Goal: Task Accomplishment & Management: Use online tool/utility

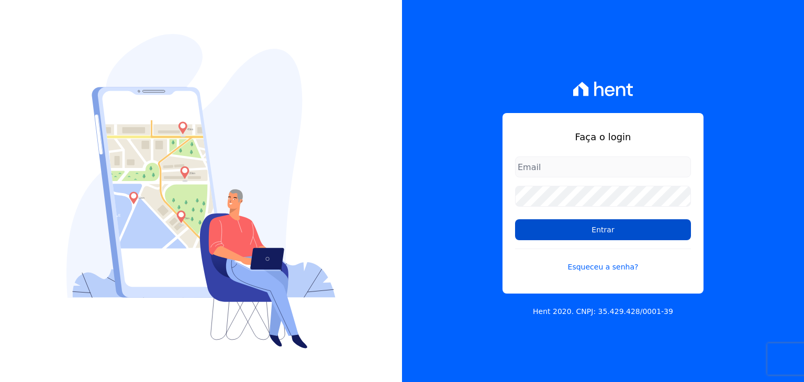
type input "guilherme.farias@priori.com.vc"
click at [580, 236] on input "Entrar" at bounding box center [603, 229] width 176 height 21
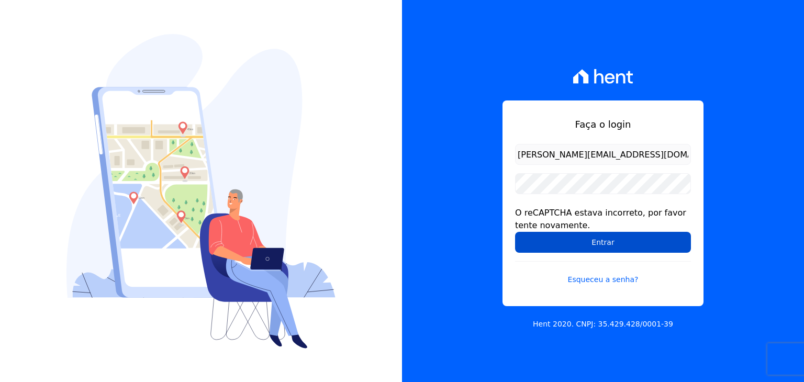
click at [571, 250] on input "Entrar" at bounding box center [603, 242] width 176 height 21
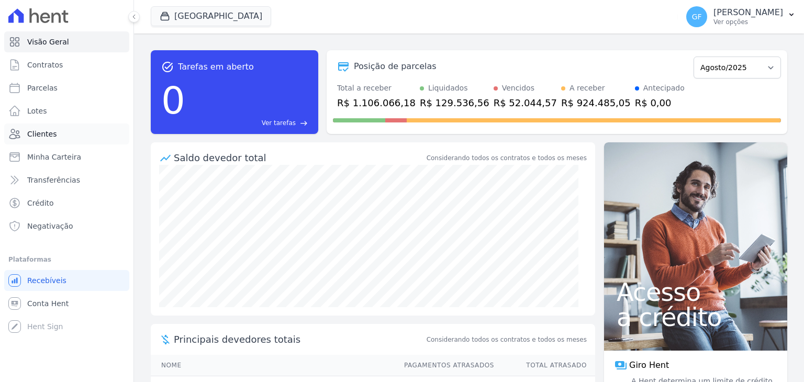
click at [48, 135] on span "Clientes" at bounding box center [41, 134] width 29 height 10
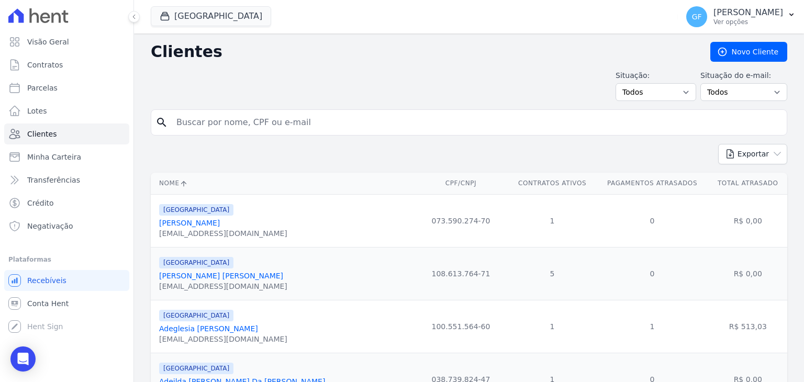
click at [198, 122] on input "search" at bounding box center [476, 122] width 612 height 21
paste input "[PERSON_NAME] [PERSON_NAME]"
type input "[PERSON_NAME] [PERSON_NAME]"
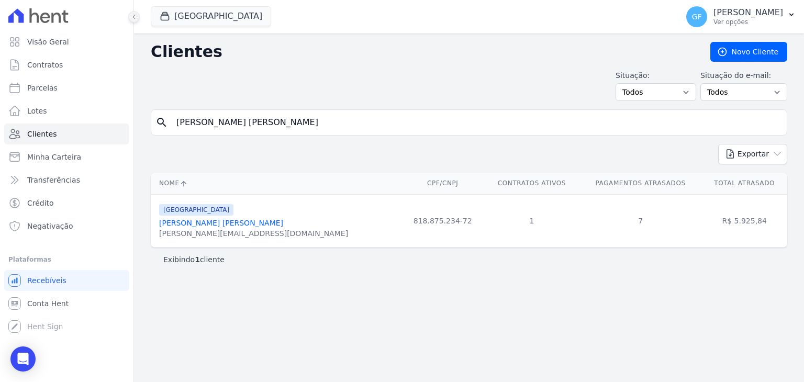
click at [132, 21] on button at bounding box center [134, 17] width 12 height 12
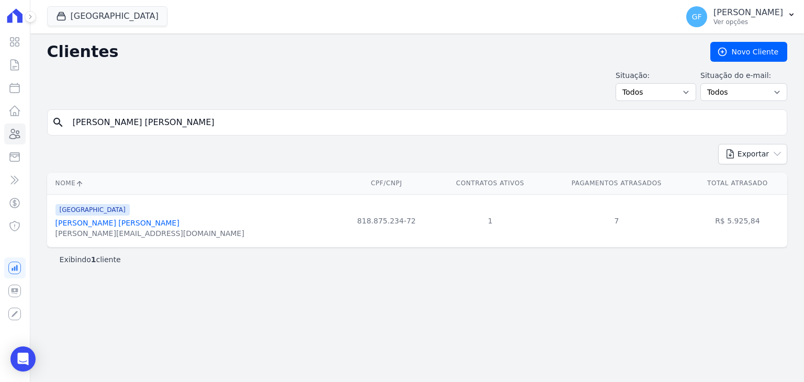
click at [103, 226] on link "[PERSON_NAME] [PERSON_NAME]" at bounding box center [117, 223] width 124 height 8
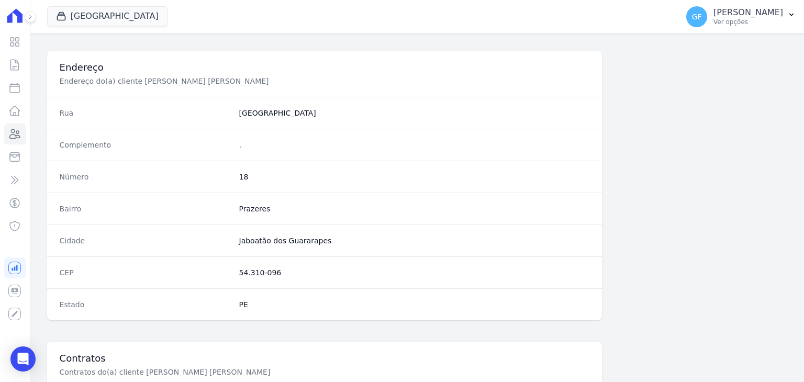
scroll to position [594, 0]
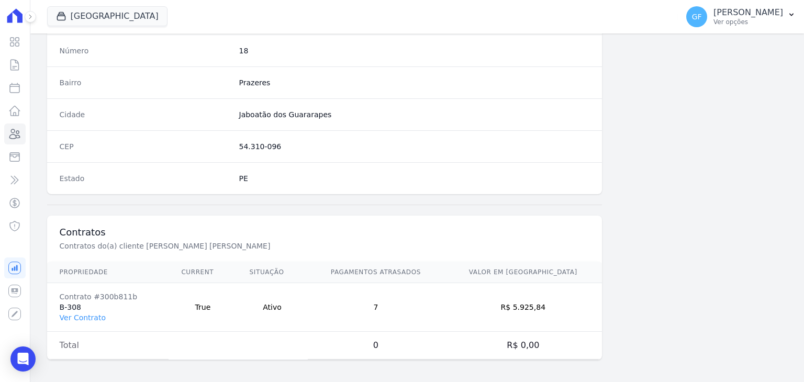
click at [90, 319] on td "Contrato #300b811b B-308 Ver Contrato" at bounding box center [108, 307] width 122 height 49
click at [84, 315] on link "Ver Contrato" at bounding box center [83, 318] width 46 height 8
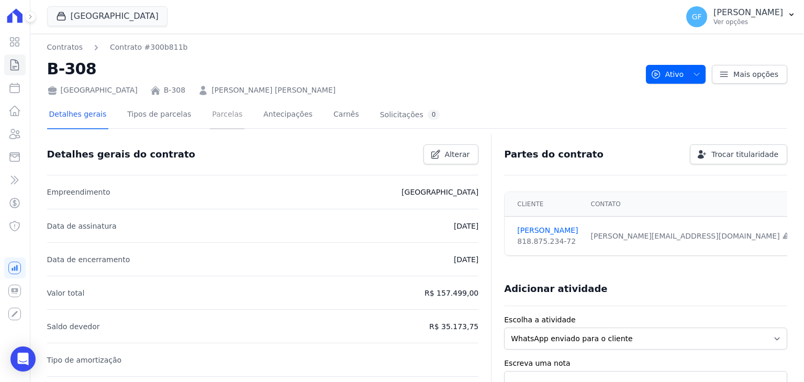
click at [222, 104] on link "Parcelas" at bounding box center [227, 116] width 35 height 28
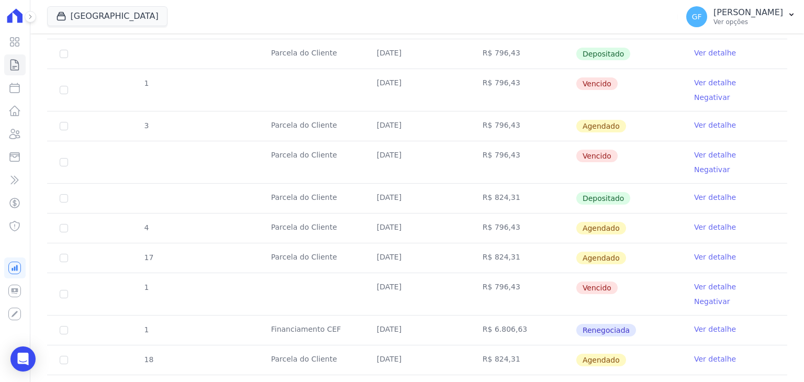
scroll to position [838, 0]
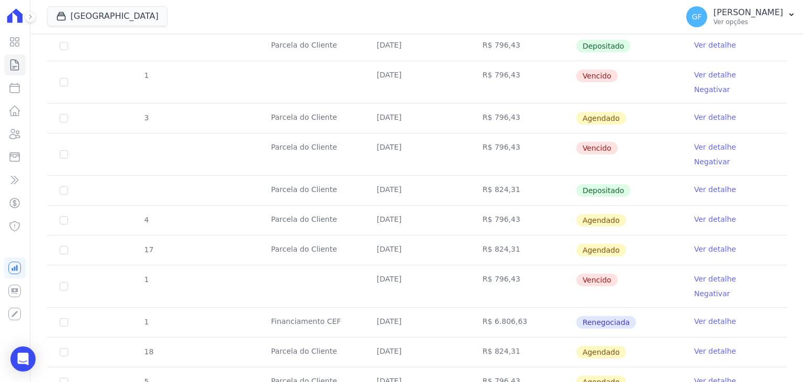
drag, startPoint x: 371, startPoint y: 121, endPoint x: 465, endPoint y: 119, distance: 93.7
click at [465, 133] on tr "Parcela do Cliente [DATE] R$ 796,43 [GEOGRAPHIC_DATA] Ver detalhe Negativar" at bounding box center [417, 154] width 740 height 42
click at [501, 133] on td "R$ 796,43" at bounding box center [523, 154] width 106 height 42
drag, startPoint x: 369, startPoint y: 118, endPoint x: 580, endPoint y: 115, distance: 211.5
click at [580, 133] on tr "Parcela do Cliente [DATE] R$ 796,43 [GEOGRAPHIC_DATA] Ver detalhe Negativar" at bounding box center [417, 154] width 740 height 42
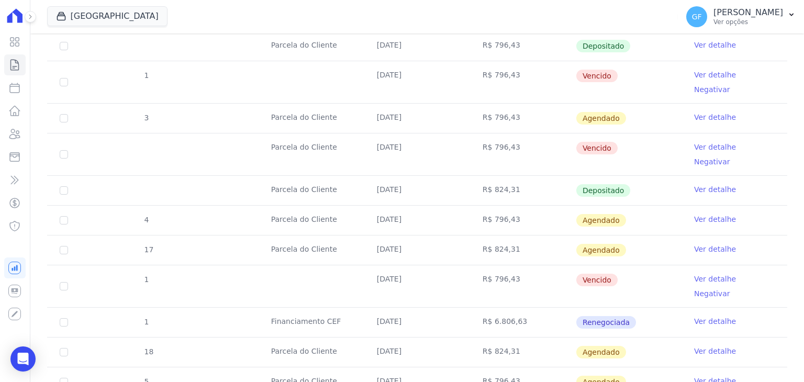
click at [651, 133] on td "Vencido" at bounding box center [629, 154] width 106 height 42
click at [694, 142] on link "Ver detalhe" at bounding box center [715, 147] width 42 height 10
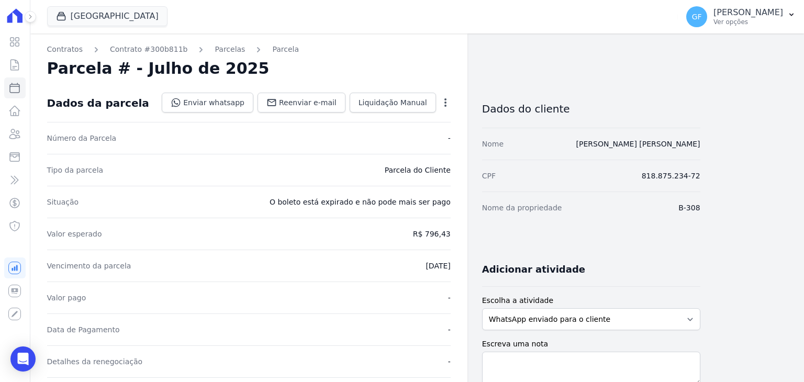
click at [449, 107] on icon "button" at bounding box center [445, 102] width 10 height 10
click at [722, 26] on p "Ver opções" at bounding box center [748, 22] width 70 height 8
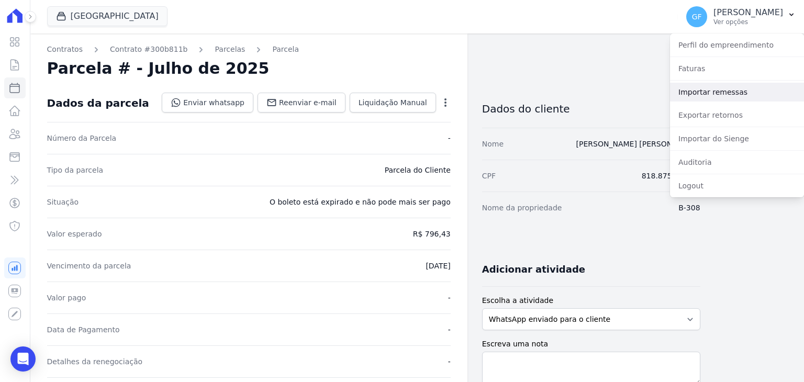
click at [707, 97] on link "Importar remessas" at bounding box center [737, 92] width 134 height 19
click at [707, 93] on link "Importar remessas" at bounding box center [737, 92] width 134 height 19
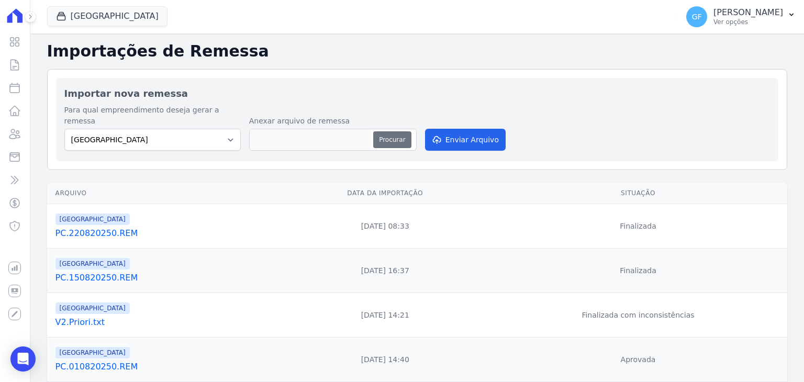
click at [389, 131] on button "Procurar" at bounding box center [392, 139] width 38 height 17
type input "PC.220820250.REM"
click at [460, 140] on div "Para qual empreendimento deseja gerar a remessa [GEOGRAPHIC_DATA] Anexar arquiv…" at bounding box center [417, 129] width 706 height 48
click at [459, 134] on button "Enviar Arquivo" at bounding box center [465, 140] width 81 height 22
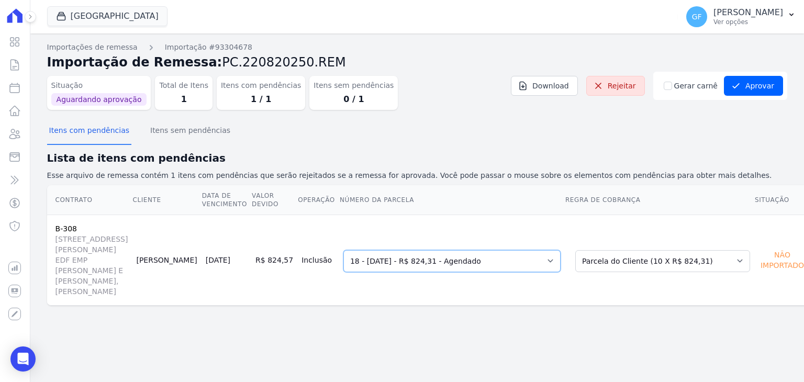
click at [430, 251] on select "Selecione uma - 07/07/2025 - R$ 796,43 - Vencido (Cobrança Expirada) 17 - 07/08…" at bounding box center [451, 261] width 217 height 22
click at [763, 90] on button "Aprovar" at bounding box center [753, 86] width 59 height 20
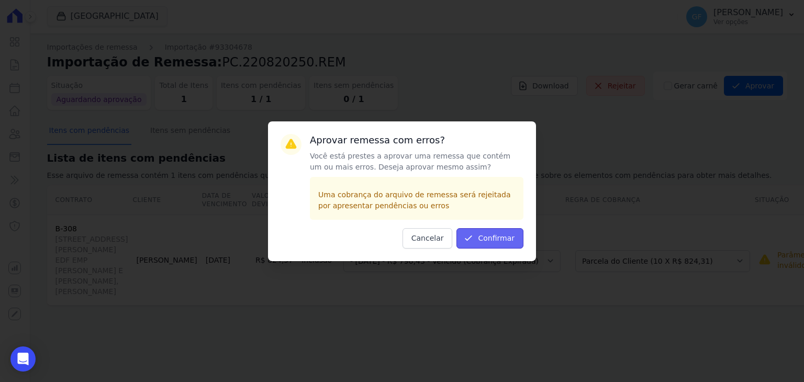
click at [486, 241] on button "Confirmar" at bounding box center [489, 238] width 67 height 20
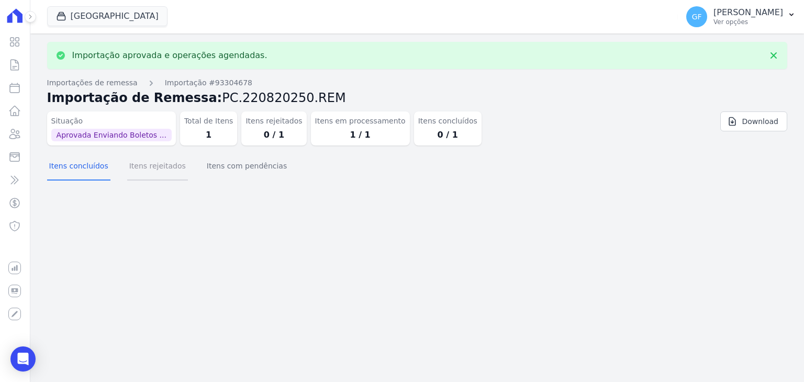
click at [142, 165] on button "Itens rejeitados" at bounding box center [157, 166] width 61 height 27
click at [187, 168] on div "Itens concluídos Itens rejeitados Itens com pendências" at bounding box center [168, 166] width 242 height 27
click at [206, 168] on button "Itens com pendências" at bounding box center [247, 166] width 84 height 27
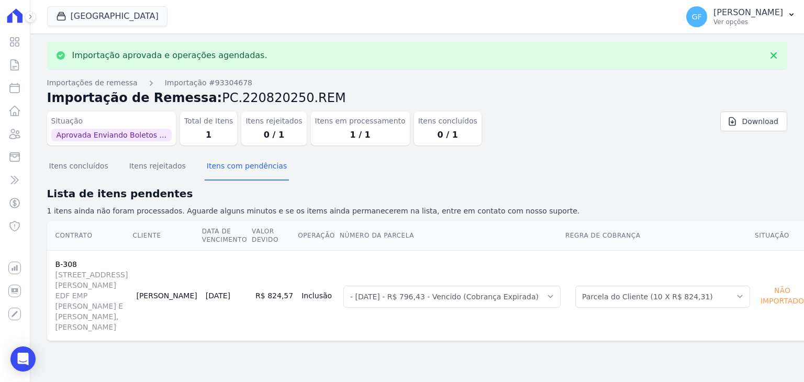
click at [111, 171] on div "Itens concluídos Itens rejeitados Itens com pendências" at bounding box center [168, 166] width 242 height 27
click at [103, 171] on button "Itens concluídos" at bounding box center [78, 166] width 63 height 27
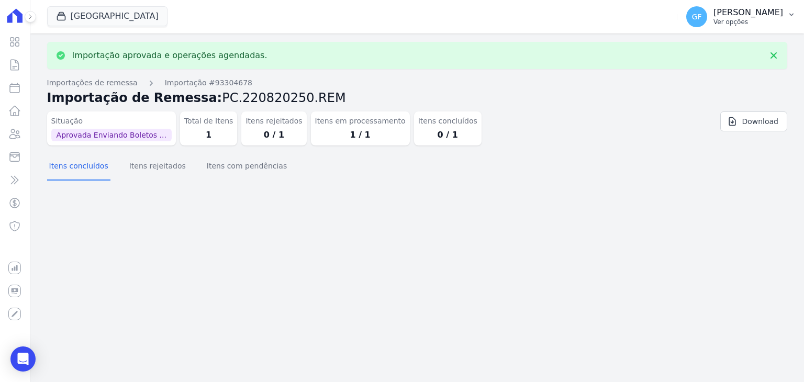
click at [743, 17] on p "[PERSON_NAME]" at bounding box center [748, 12] width 70 height 10
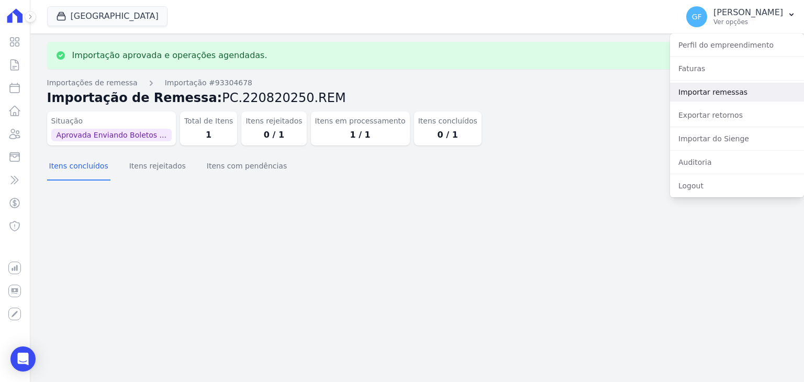
click at [709, 95] on link "Importar remessas" at bounding box center [737, 92] width 134 height 19
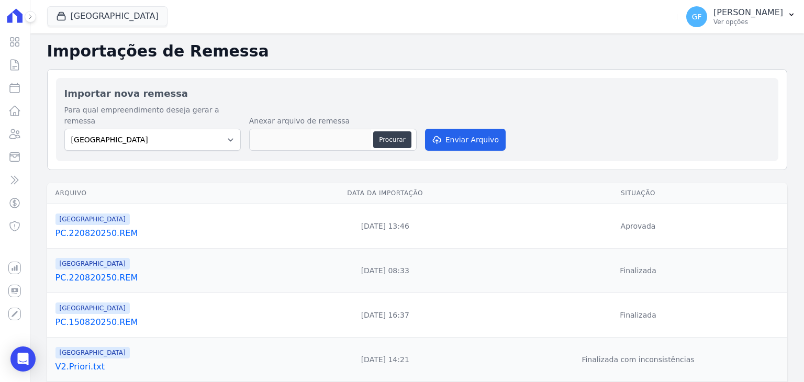
click at [92, 227] on link "PC.220820250.REM" at bounding box center [166, 233] width 222 height 13
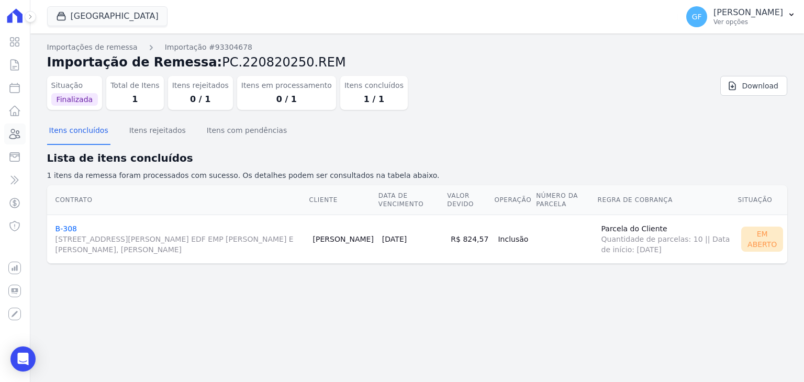
click at [13, 132] on icon at bounding box center [14, 134] width 13 height 13
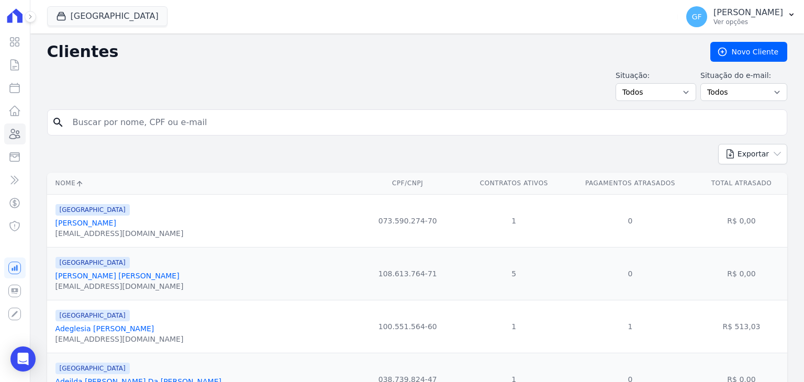
click at [99, 124] on input "search" at bounding box center [424, 122] width 716 height 21
paste input "[PERSON_NAME] [PERSON_NAME]"
type input "[PERSON_NAME] [PERSON_NAME]"
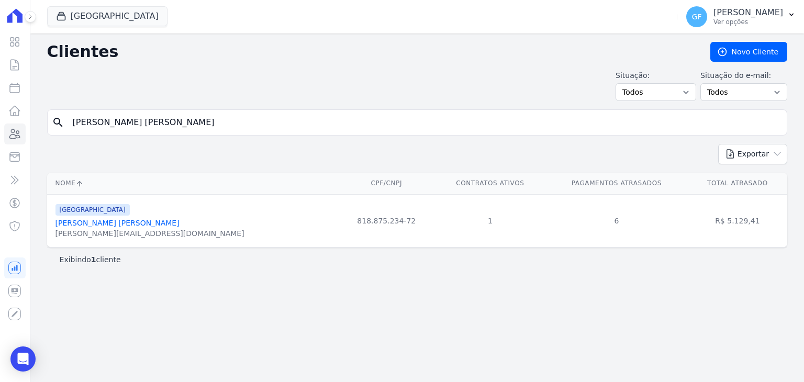
click at [124, 219] on link "[PERSON_NAME] [PERSON_NAME]" at bounding box center [117, 223] width 124 height 8
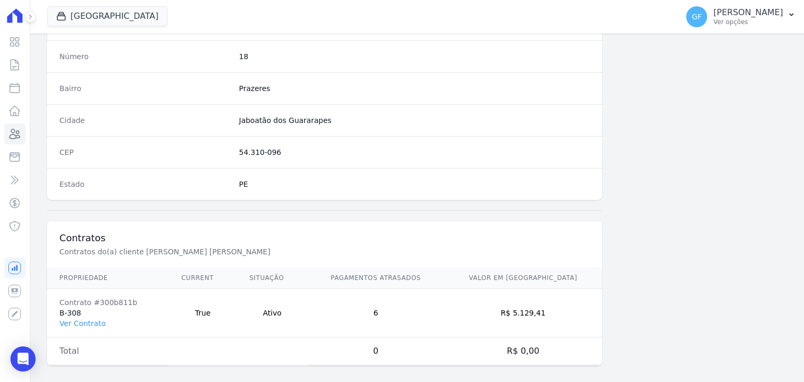
scroll to position [594, 0]
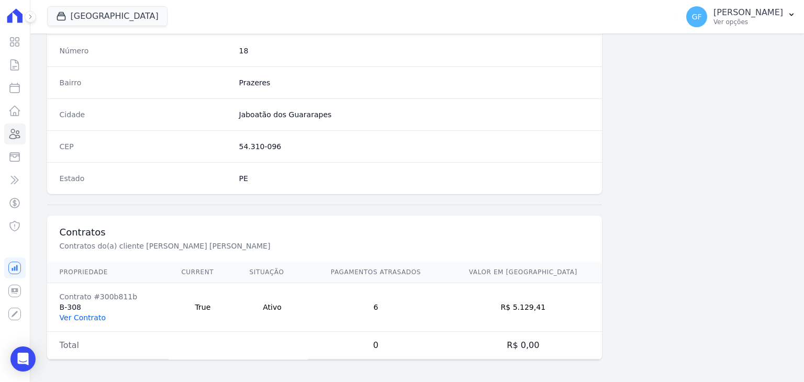
click at [98, 316] on link "Ver Contrato" at bounding box center [83, 318] width 46 height 8
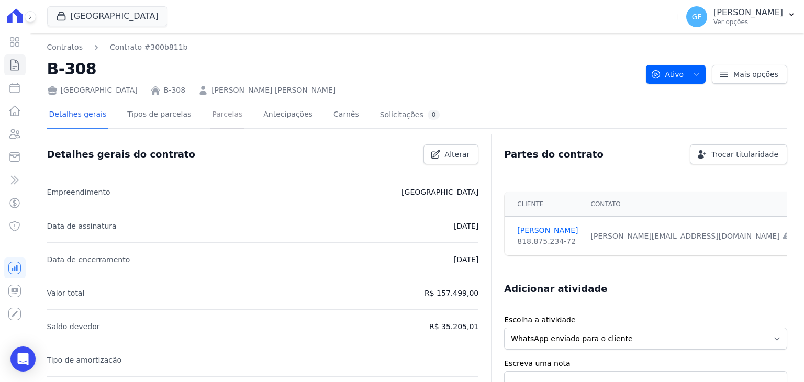
click at [210, 117] on link "Parcelas" at bounding box center [227, 116] width 35 height 28
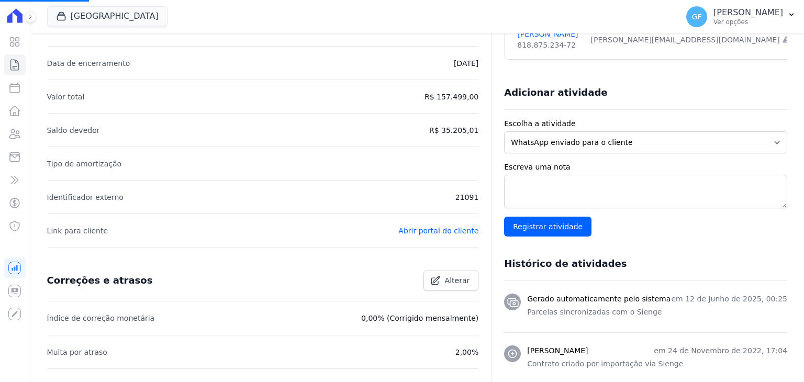
scroll to position [314, 0]
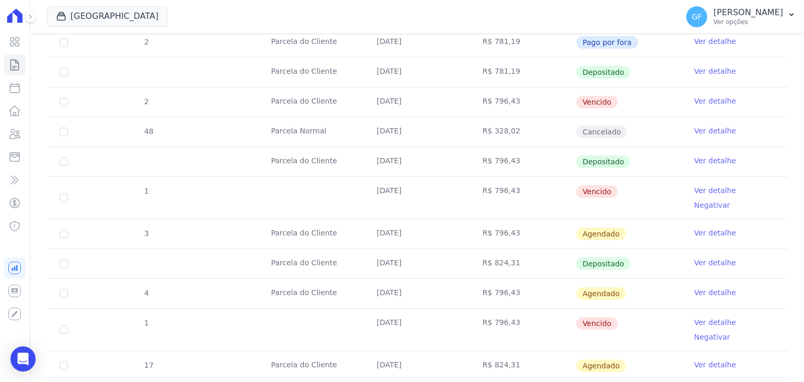
scroll to position [838, 0]
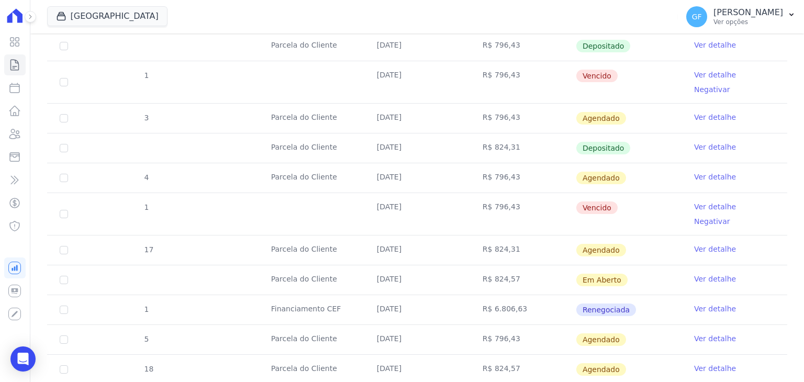
drag, startPoint x: 448, startPoint y: 238, endPoint x: 632, endPoint y: 241, distance: 184.3
click at [632, 265] on tr "Parcela do Cliente 25/08/2025 R$ 824,57 Em Aberto Ver detalhe" at bounding box center [417, 280] width 740 height 30
click at [408, 295] on td "[DATE]" at bounding box center [417, 309] width 106 height 29
drag, startPoint x: 371, startPoint y: 240, endPoint x: 643, endPoint y: 246, distance: 271.7
click at [643, 265] on tr "Parcela do Cliente 25/08/2025 R$ 824,57 Em Aberto Ver detalhe" at bounding box center [417, 280] width 740 height 30
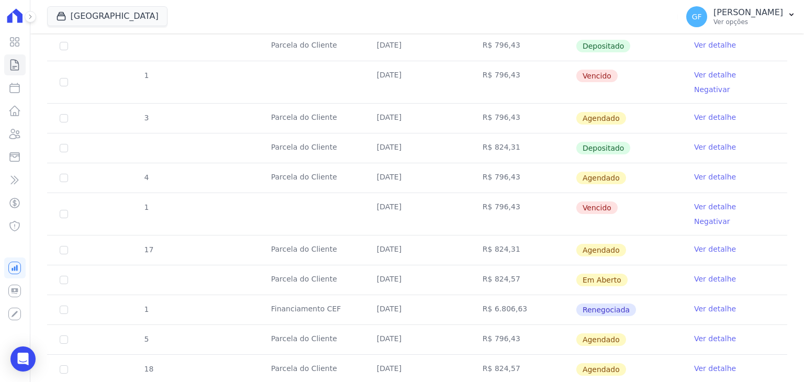
click at [694, 274] on link "Ver detalhe" at bounding box center [715, 279] width 42 height 10
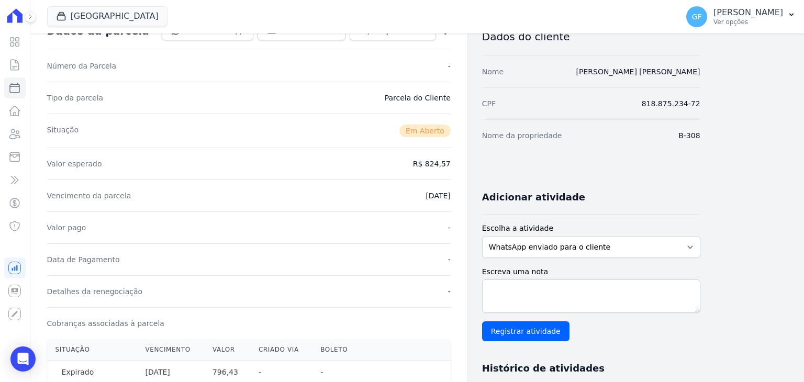
scroll to position [209, 0]
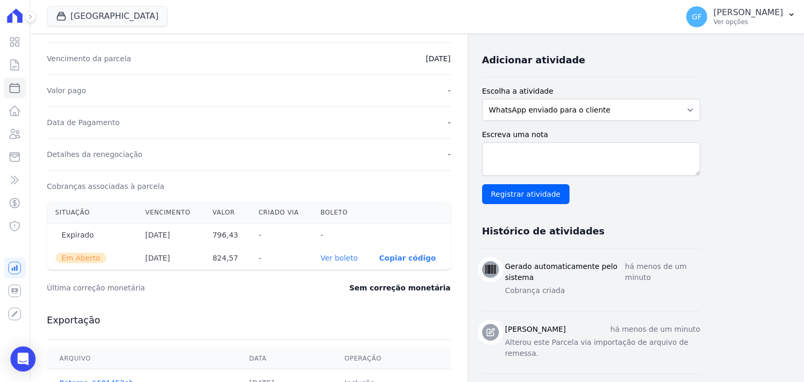
click at [334, 251] on th "Ver boleto" at bounding box center [341, 258] width 59 height 23
click at [333, 260] on link "Ver boleto" at bounding box center [338, 258] width 37 height 8
